Goal: Find specific page/section: Find specific page/section

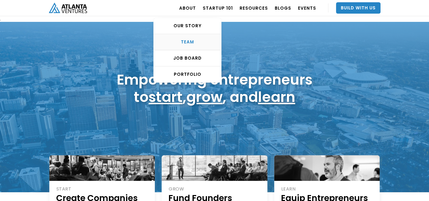
click at [193, 42] on div "TEAM" at bounding box center [187, 42] width 67 height 6
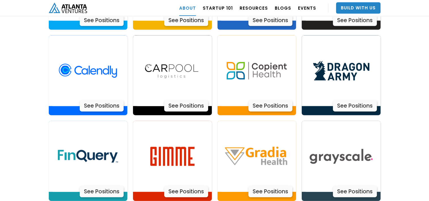
scroll to position [1221, 0]
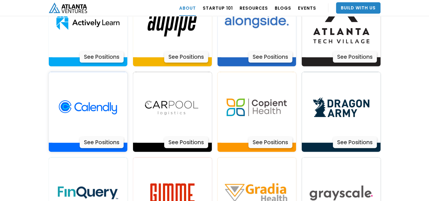
click at [101, 137] on div "See Positions" at bounding box center [102, 142] width 44 height 11
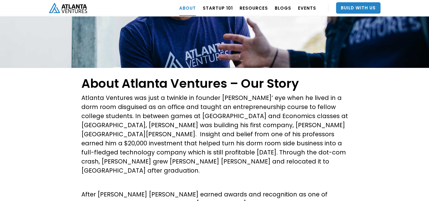
scroll to position [0, 0]
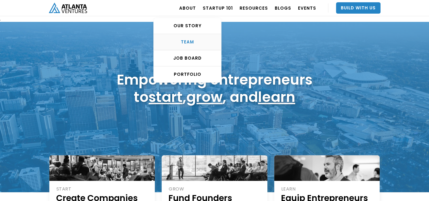
click at [195, 41] on div "TEAM" at bounding box center [187, 42] width 67 height 6
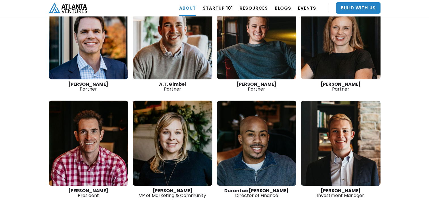
scroll to position [859, 0]
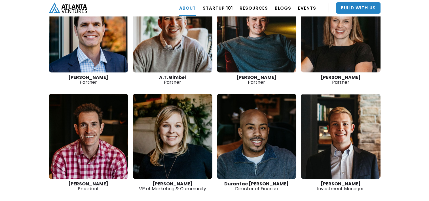
click at [90, 115] on link at bounding box center [89, 136] width 80 height 85
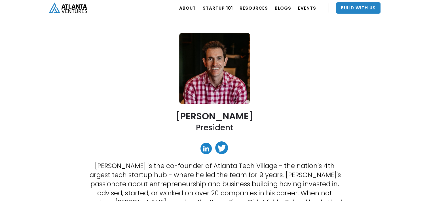
scroll to position [22, 0]
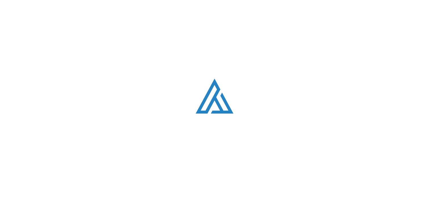
scroll to position [859, 0]
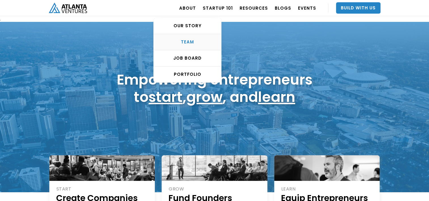
click at [190, 40] on div "TEAM" at bounding box center [187, 42] width 67 height 6
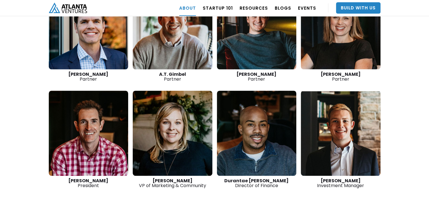
scroll to position [793, 0]
